Goal: Information Seeking & Learning: Learn about a topic

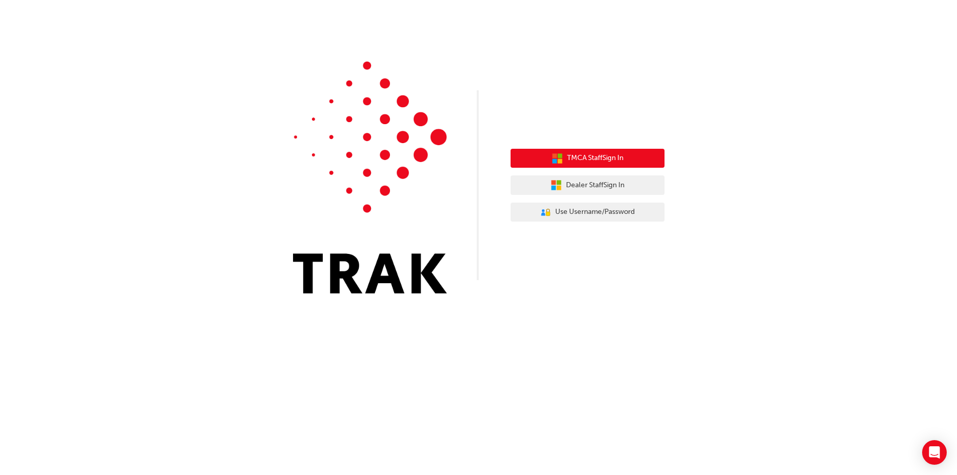
click at [575, 160] on span "TMCA Staff Sign In" at bounding box center [595, 158] width 56 height 12
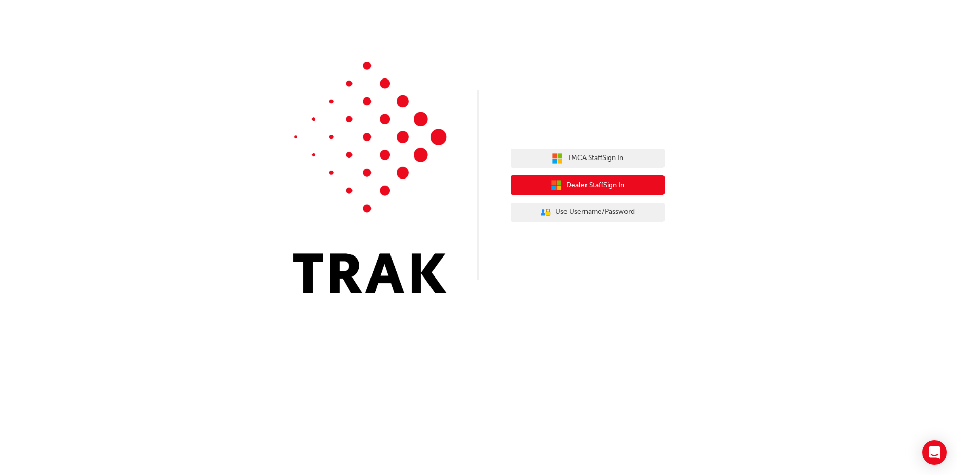
click at [566, 184] on span "Dealer Staff Sign In" at bounding box center [595, 186] width 59 height 12
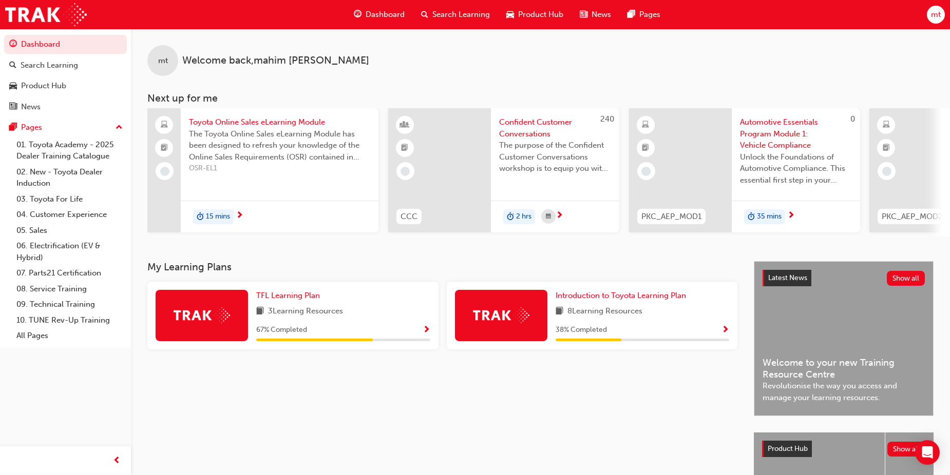
click at [450, 13] on span "Search Learning" at bounding box center [460, 15] width 57 height 12
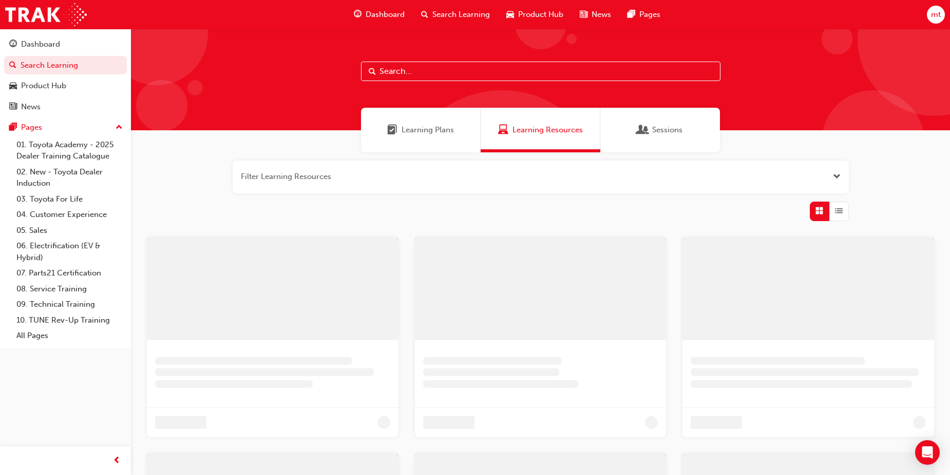
click at [405, 67] on input "text" at bounding box center [540, 72] width 359 height 20
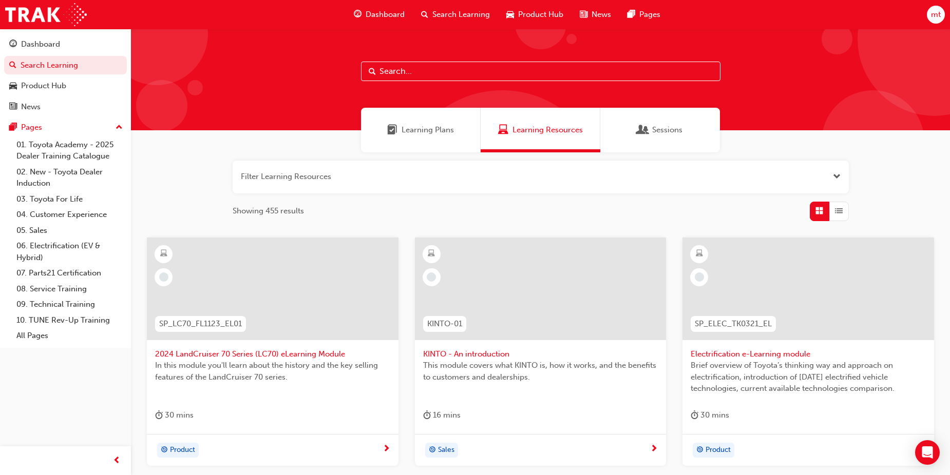
paste input "SPK9102"
type input "SPK9102"
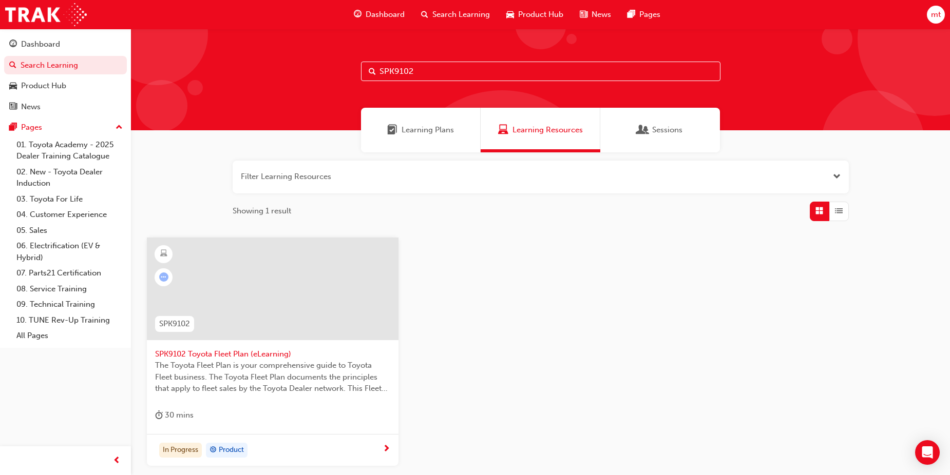
click at [295, 280] on div at bounding box center [273, 289] width 252 height 103
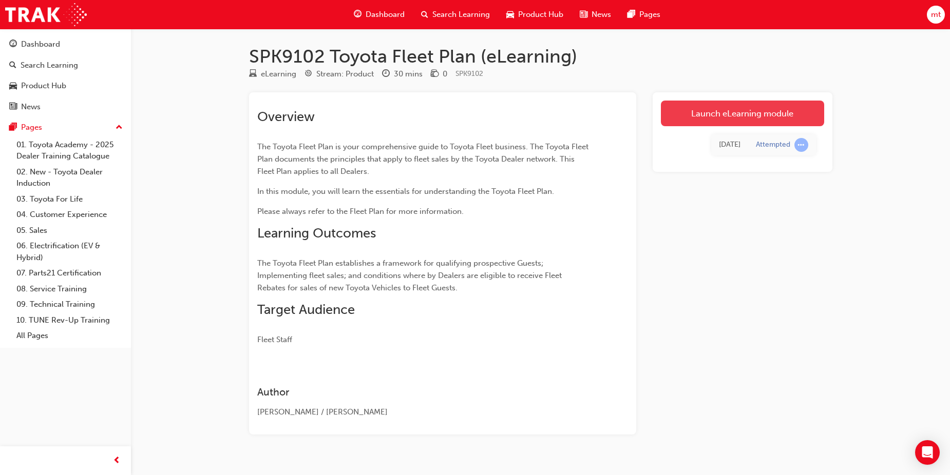
click at [704, 114] on link "Launch eLearning module" at bounding box center [742, 114] width 163 height 26
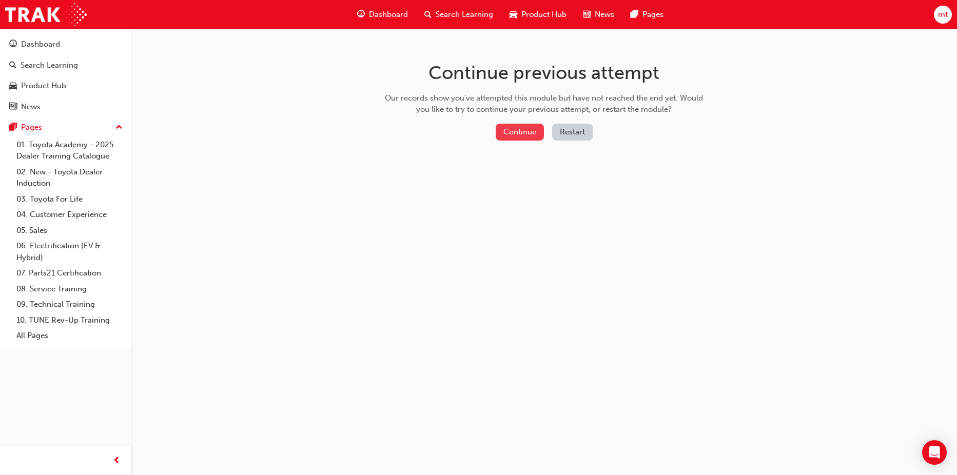
click at [515, 133] on button "Continue" at bounding box center [520, 132] width 48 height 17
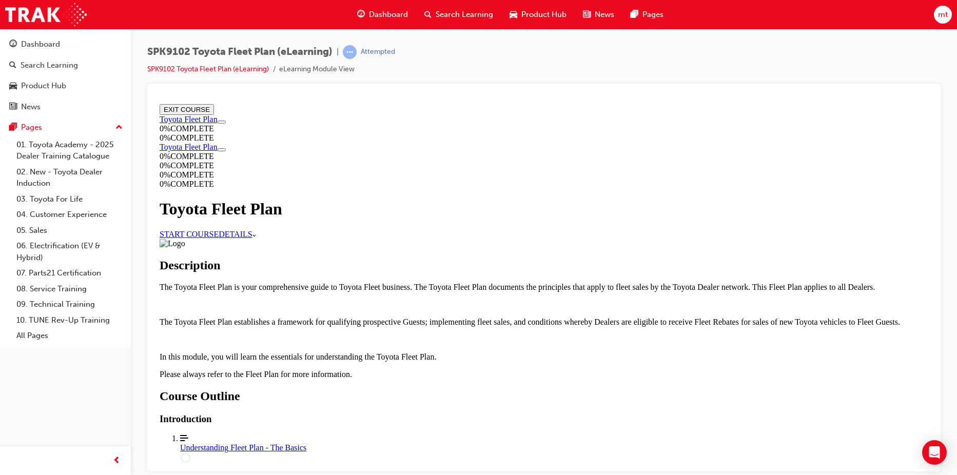
click at [219, 229] on link "START COURSE" at bounding box center [189, 233] width 59 height 9
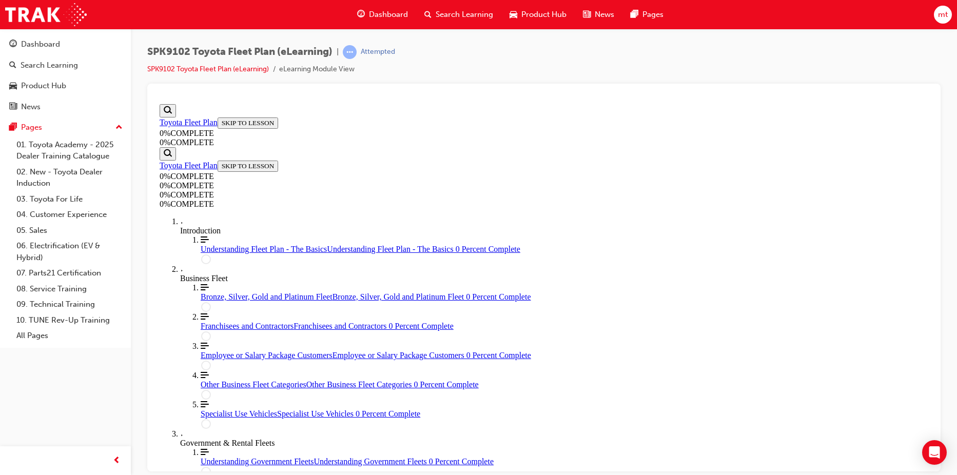
scroll to position [35, 0]
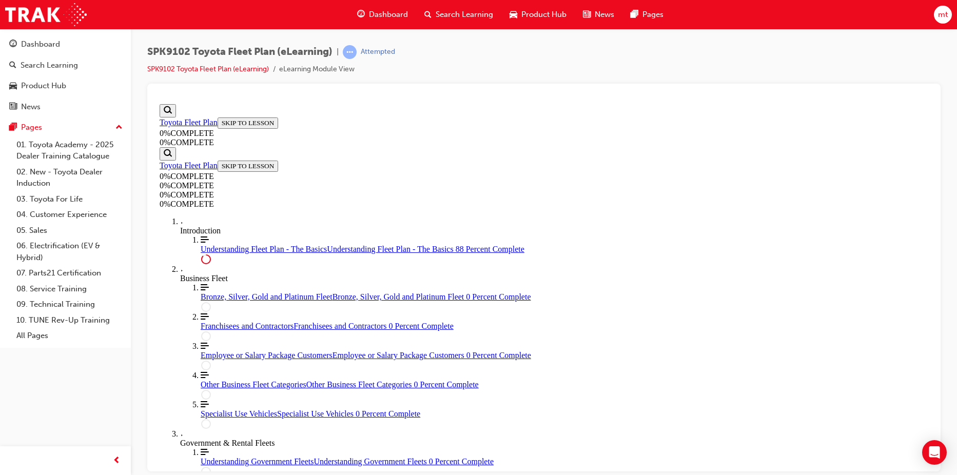
scroll to position [1644, 0]
drag, startPoint x: 873, startPoint y: 227, endPoint x: 880, endPoint y: 245, distance: 19.8
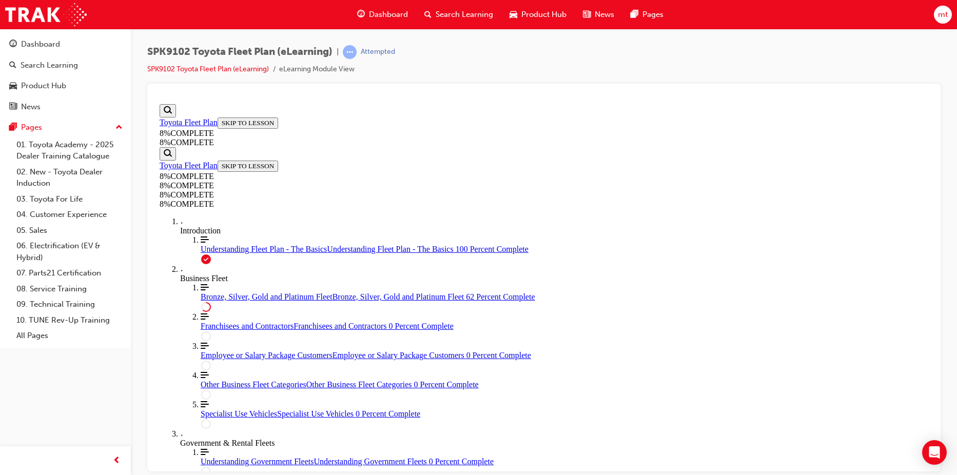
scroll to position [1421, 0]
drag, startPoint x: 517, startPoint y: 182, endPoint x: 565, endPoint y: 241, distance: 75.9
drag, startPoint x: 519, startPoint y: 194, endPoint x: 566, endPoint y: 192, distance: 46.2
drag, startPoint x: 525, startPoint y: 370, endPoint x: 566, endPoint y: 369, distance: 41.6
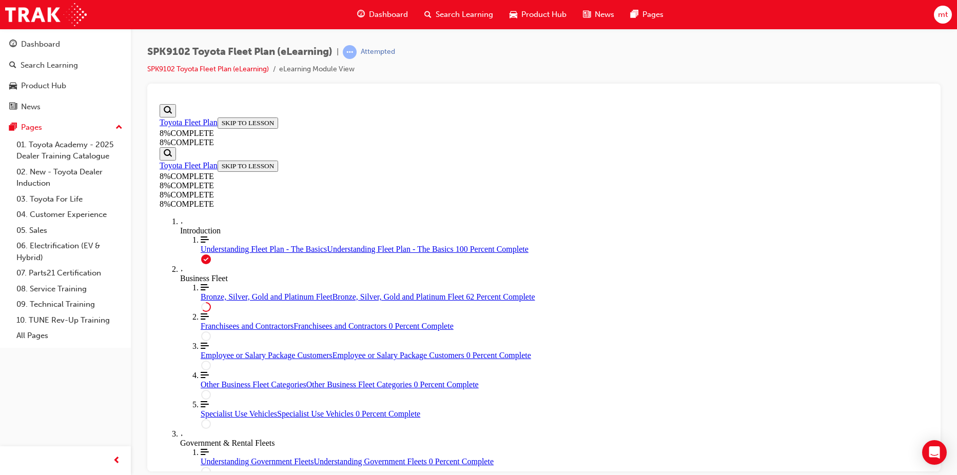
drag, startPoint x: 533, startPoint y: 311, endPoint x: 581, endPoint y: 307, distance: 47.9
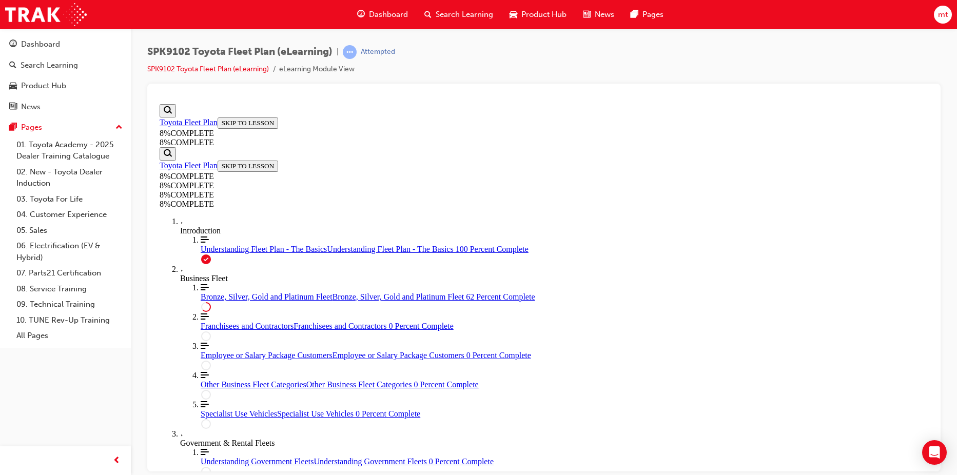
drag, startPoint x: 536, startPoint y: 240, endPoint x: 641, endPoint y: 406, distance: 195.7
drag, startPoint x: 539, startPoint y: 305, endPoint x: 599, endPoint y: 250, distance: 81.4
drag, startPoint x: 541, startPoint y: 353, endPoint x: 590, endPoint y: 305, distance: 68.6
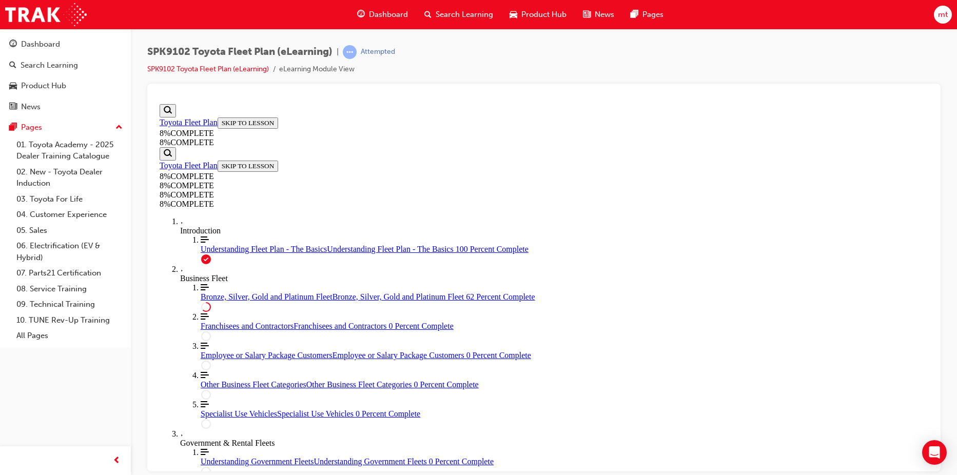
drag, startPoint x: 515, startPoint y: 347, endPoint x: 602, endPoint y: 350, distance: 86.8
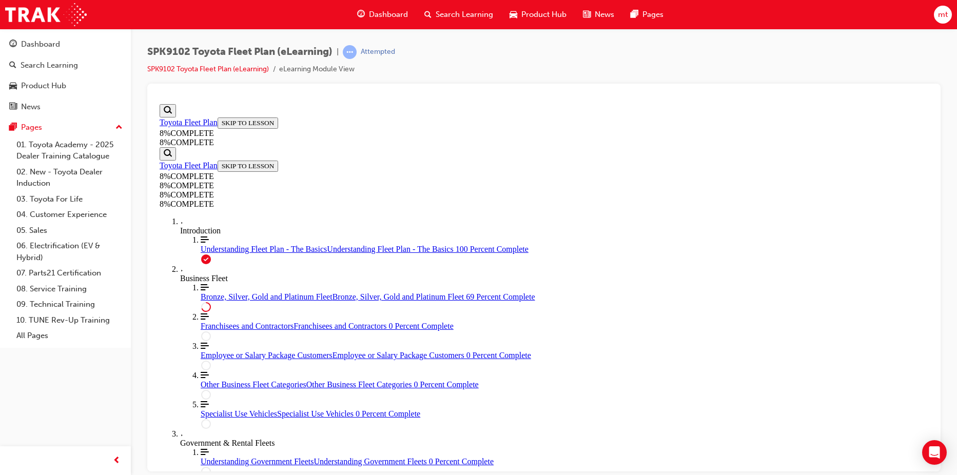
drag, startPoint x: 526, startPoint y: 364, endPoint x: 584, endPoint y: 263, distance: 117.0
drag, startPoint x: 510, startPoint y: 370, endPoint x: 573, endPoint y: 374, distance: 62.8
drag, startPoint x: 521, startPoint y: 218, endPoint x: 597, endPoint y: 318, distance: 125.7
drag, startPoint x: 503, startPoint y: 223, endPoint x: 586, endPoint y: 221, distance: 83.2
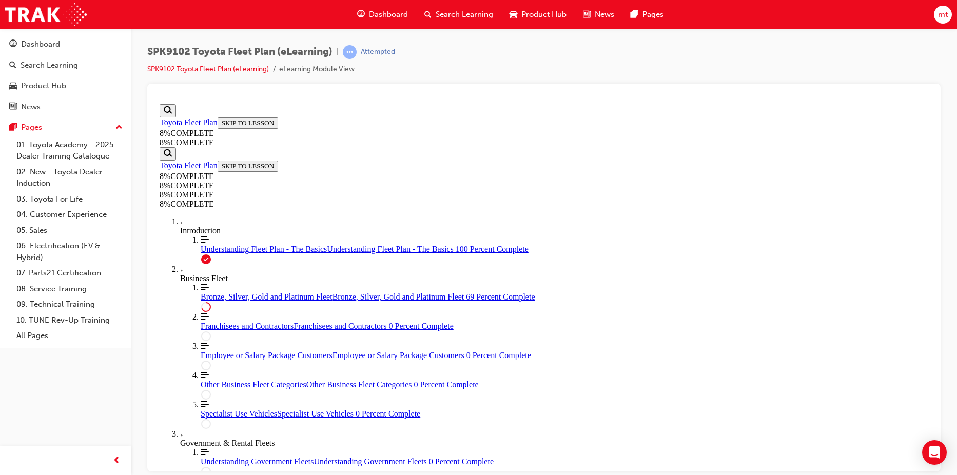
drag, startPoint x: 531, startPoint y: 337, endPoint x: 605, endPoint y: 235, distance: 126.1
drag, startPoint x: 522, startPoint y: 291, endPoint x: 597, endPoint y: 351, distance: 96.4
drag, startPoint x: 538, startPoint y: 294, endPoint x: 625, endPoint y: 199, distance: 128.6
drag, startPoint x: 518, startPoint y: 294, endPoint x: 599, endPoint y: 294, distance: 80.6
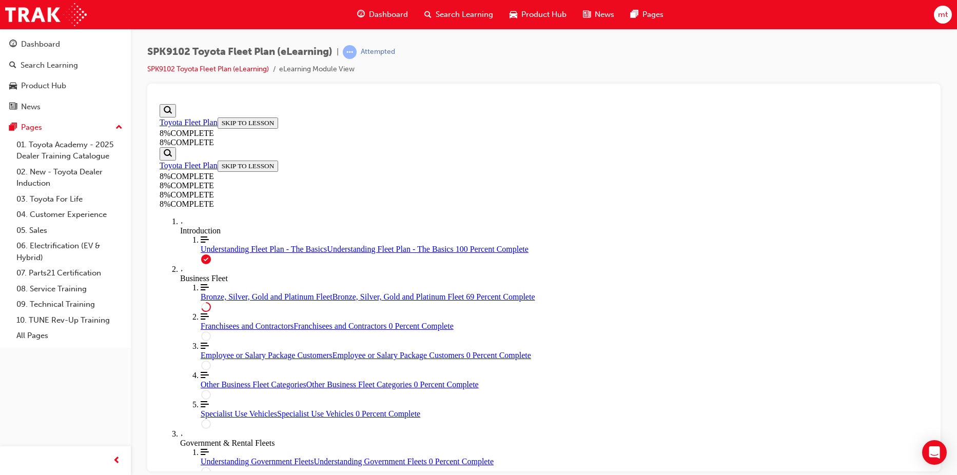
drag, startPoint x: 516, startPoint y: 317, endPoint x: 584, endPoint y: 220, distance: 118.6
drag, startPoint x: 489, startPoint y: 266, endPoint x: 545, endPoint y: 267, distance: 56.0
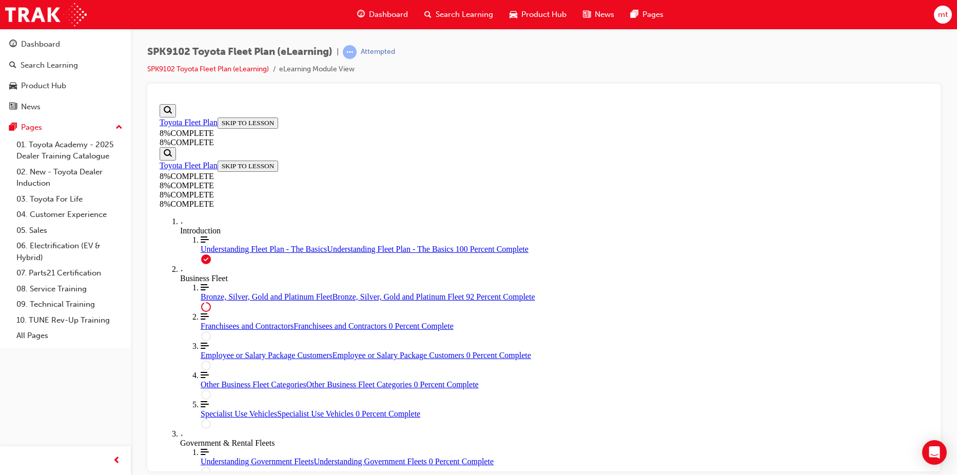
drag, startPoint x: 517, startPoint y: 300, endPoint x: 584, endPoint y: 306, distance: 67.5
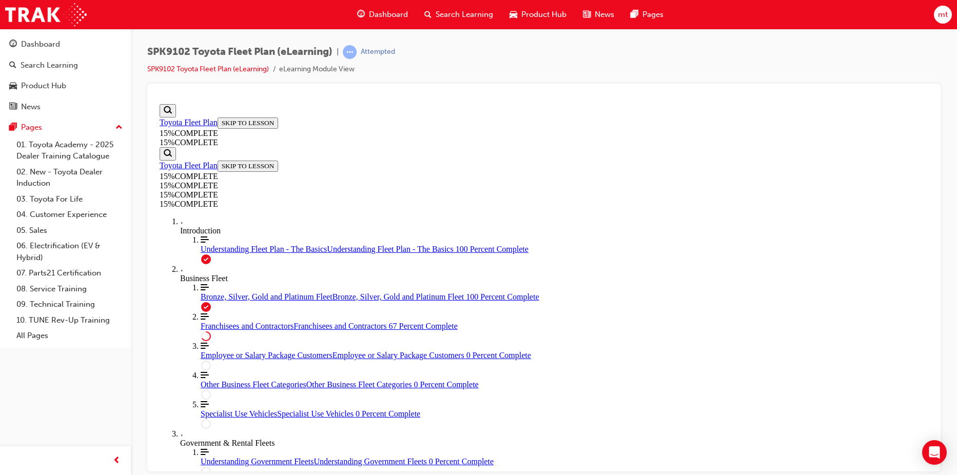
scroll to position [380, 0]
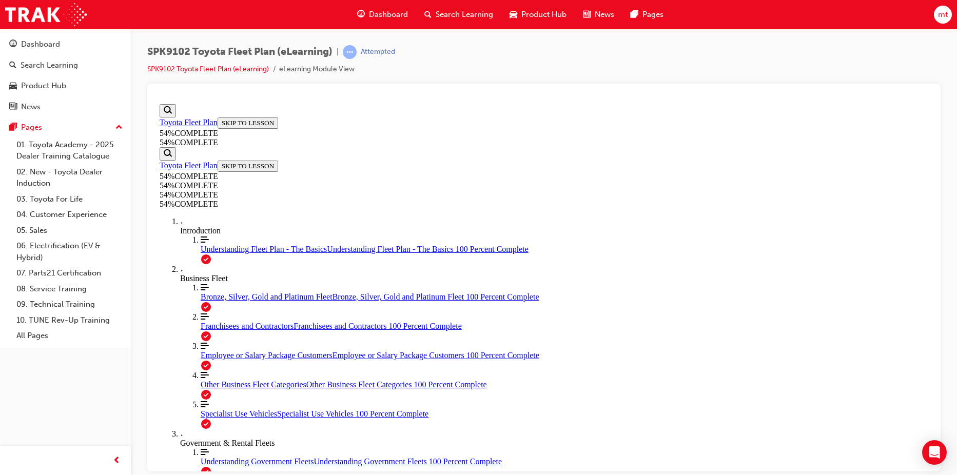
scroll to position [453, 0]
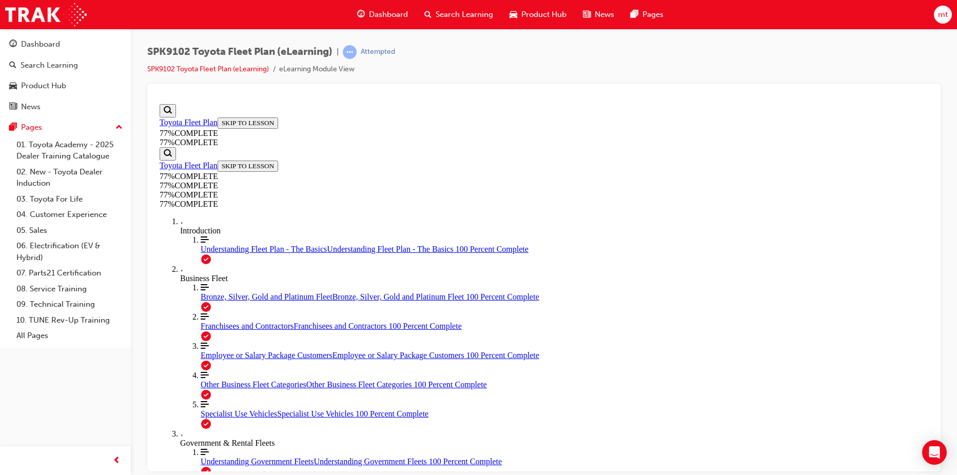
scroll to position [424, 0]
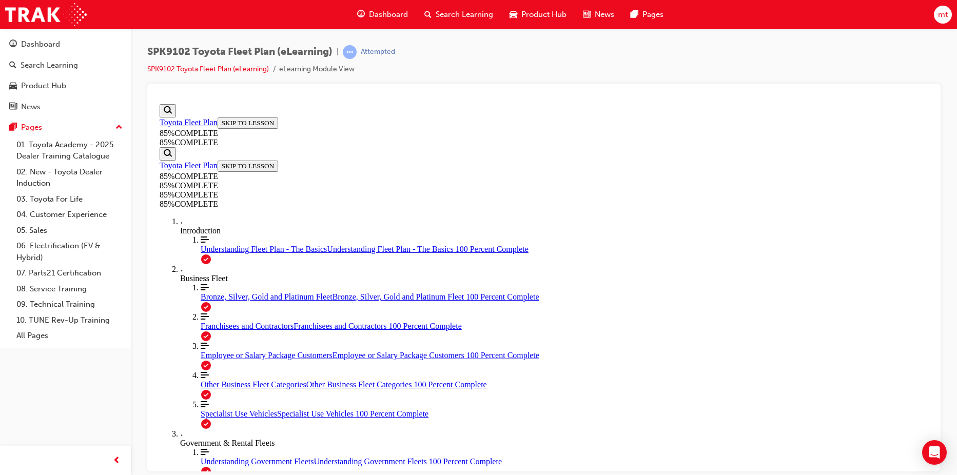
scroll to position [3508, 0]
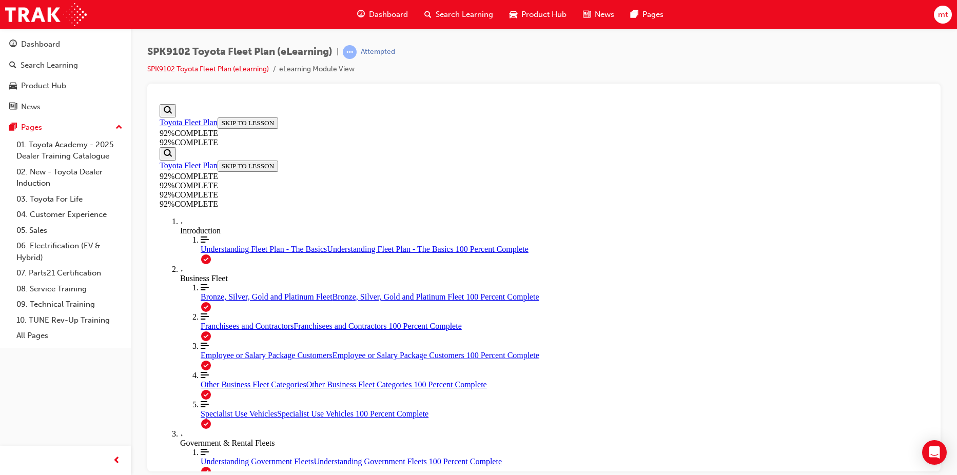
scroll to position [35, 0]
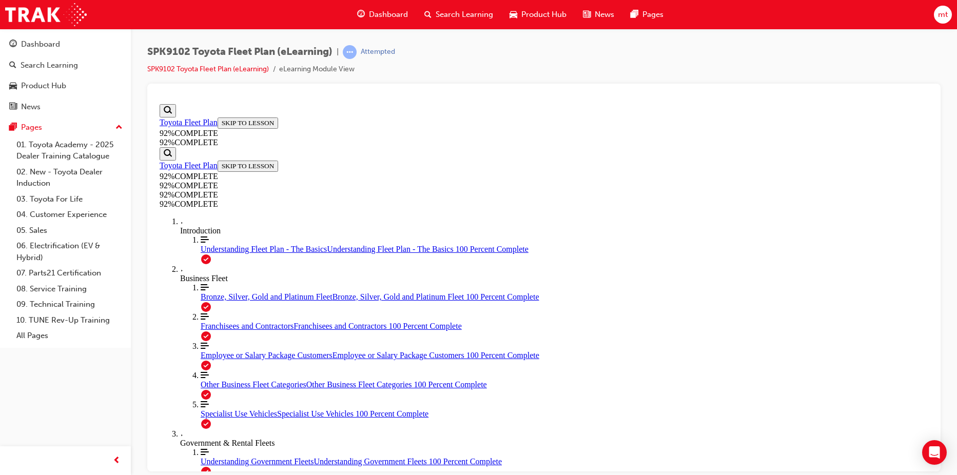
scroll to position [97, 0]
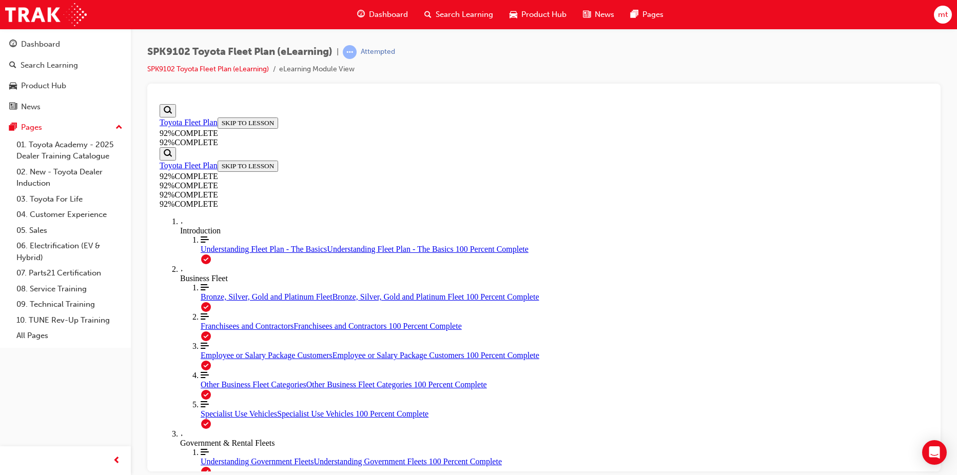
scroll to position [230, 0]
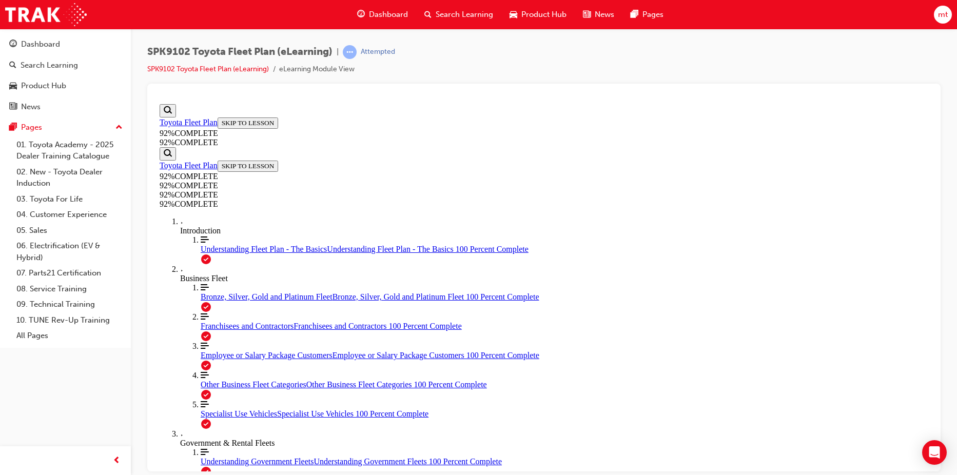
scroll to position [148, 0]
drag, startPoint x: 489, startPoint y: 281, endPoint x: 543, endPoint y: 288, distance: 54.4
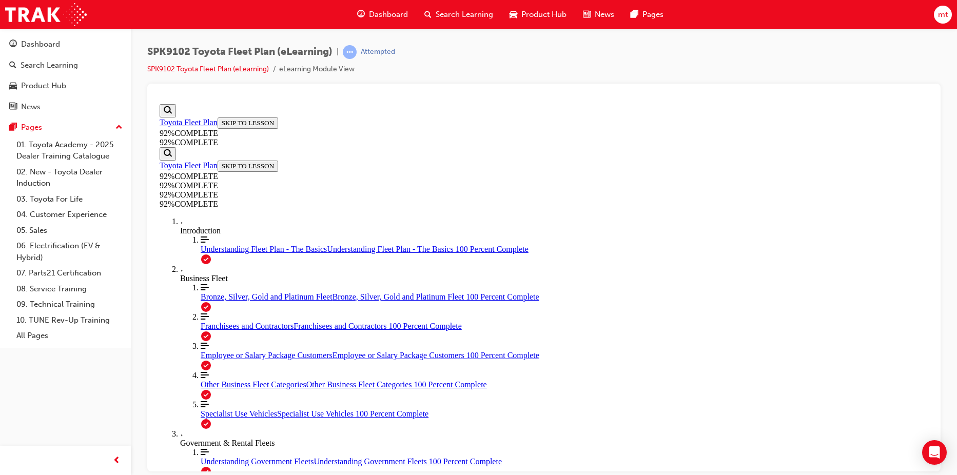
drag, startPoint x: 497, startPoint y: 325, endPoint x: 575, endPoint y: 330, distance: 78.1
drag, startPoint x: 520, startPoint y: 362, endPoint x: 590, endPoint y: 374, distance: 70.8
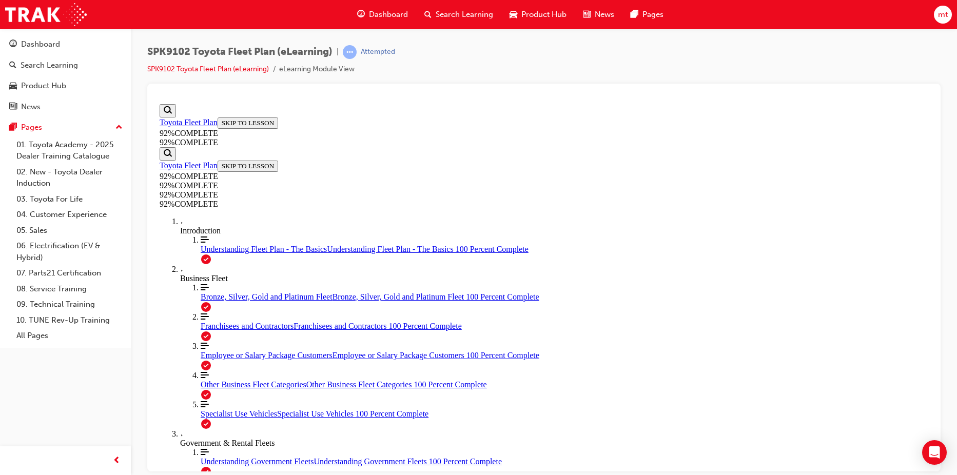
scroll to position [209, 0]
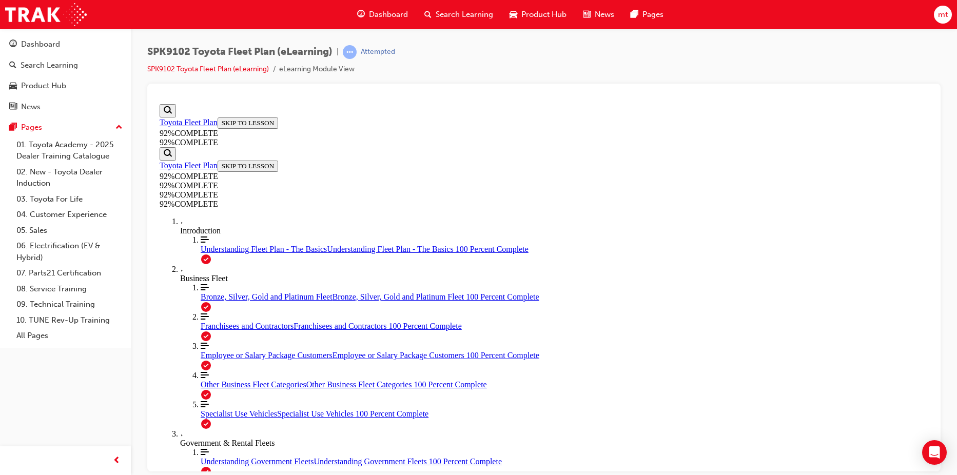
scroll to position [88, 0]
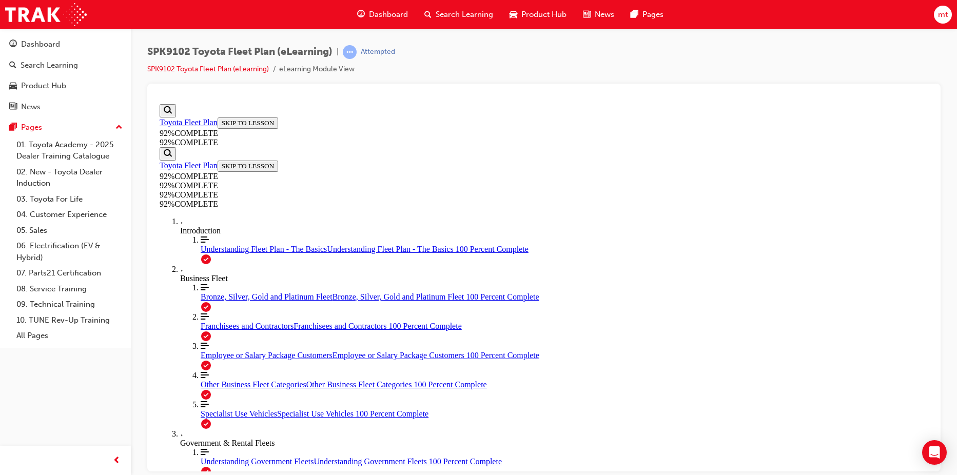
scroll to position [80, 0]
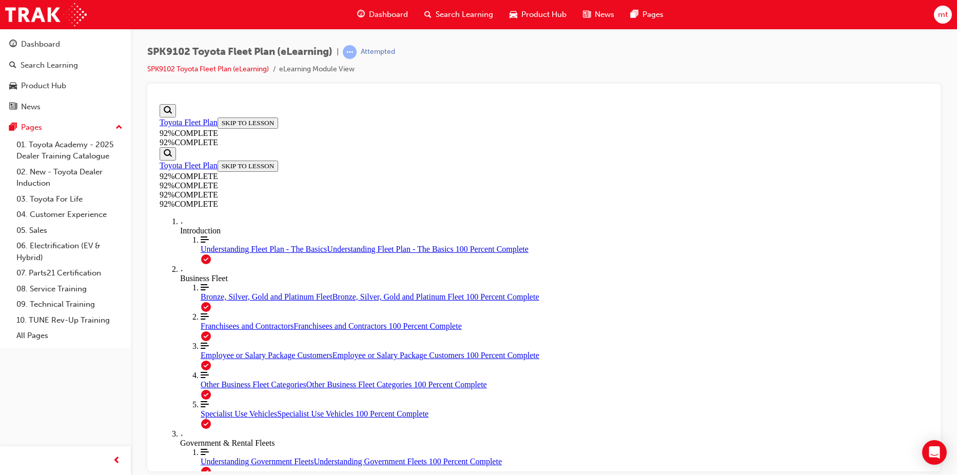
scroll to position [109, 0]
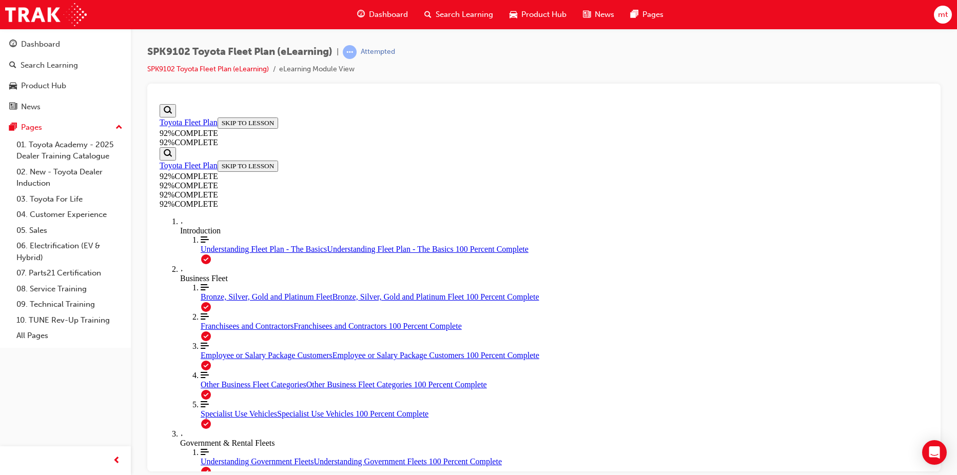
scroll to position [142, 0]
